Goal: Task Accomplishment & Management: Complete application form

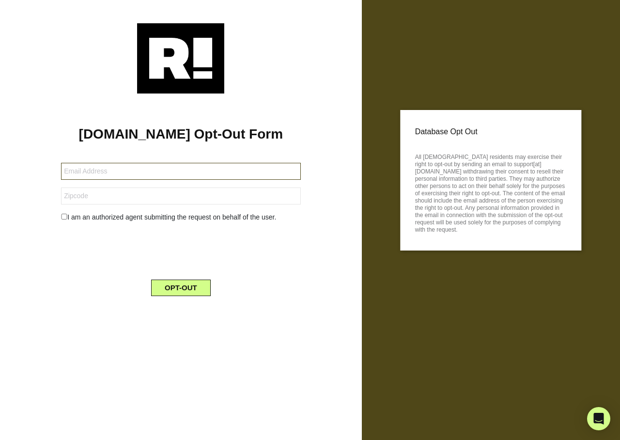
type input "easleylj@yahoo.com"
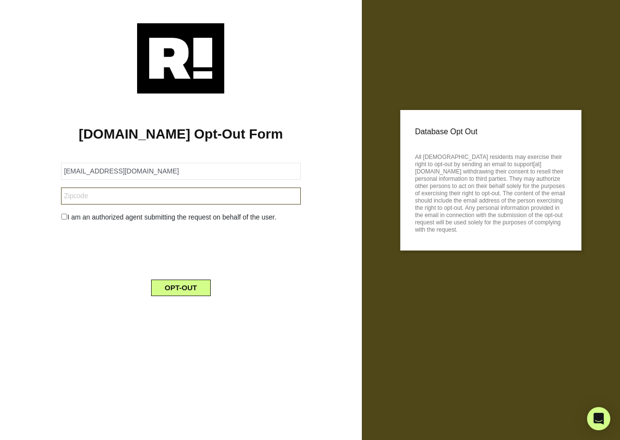
type input "751404642"
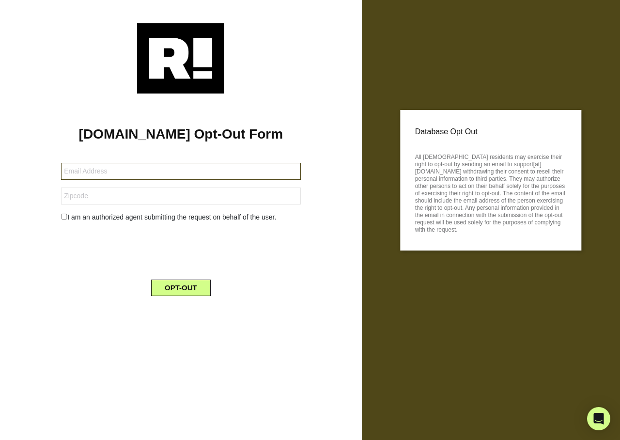
type input "[EMAIL_ADDRESS][DOMAIN_NAME]"
type input "751404642"
type input "[EMAIL_ADDRESS][DOMAIN_NAME]"
type input "751404642"
type input "[EMAIL_ADDRESS][DOMAIN_NAME]"
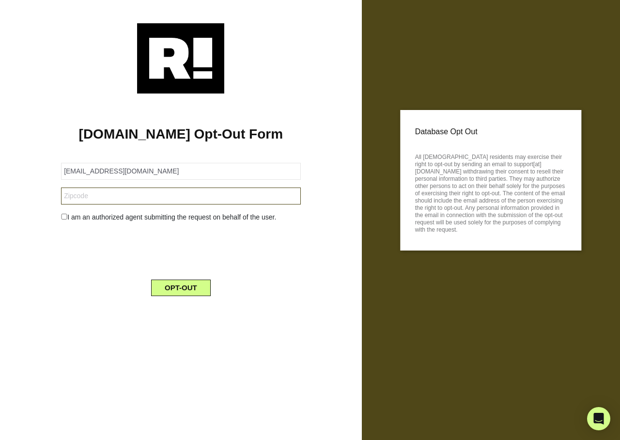
type input "751404642"
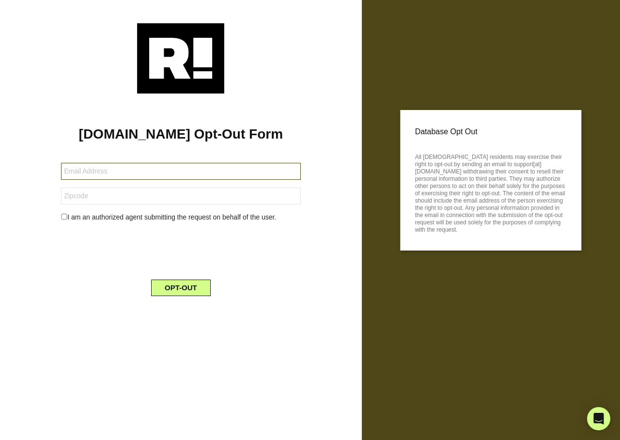
type input "[EMAIL_ADDRESS][DOMAIN_NAME]"
type input "751404642"
type input "[EMAIL_ADDRESS][DOMAIN_NAME]"
type input "751404642"
type input "[EMAIL_ADDRESS][DOMAIN_NAME]"
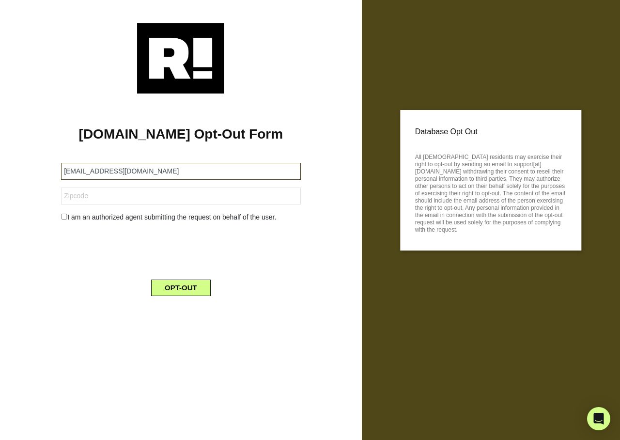
type input "751404642"
